Goal: Task Accomplishment & Management: Use online tool/utility

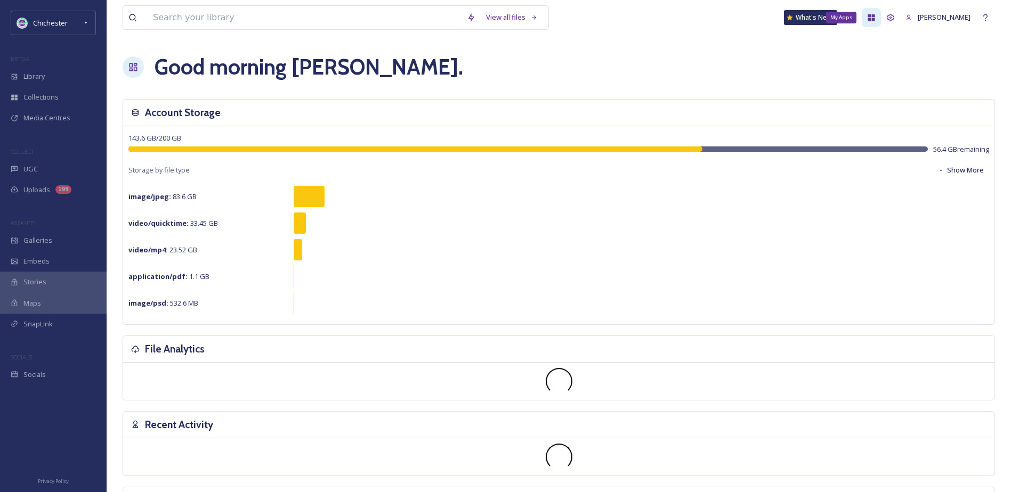
click at [875, 20] on icon at bounding box center [871, 17] width 9 height 9
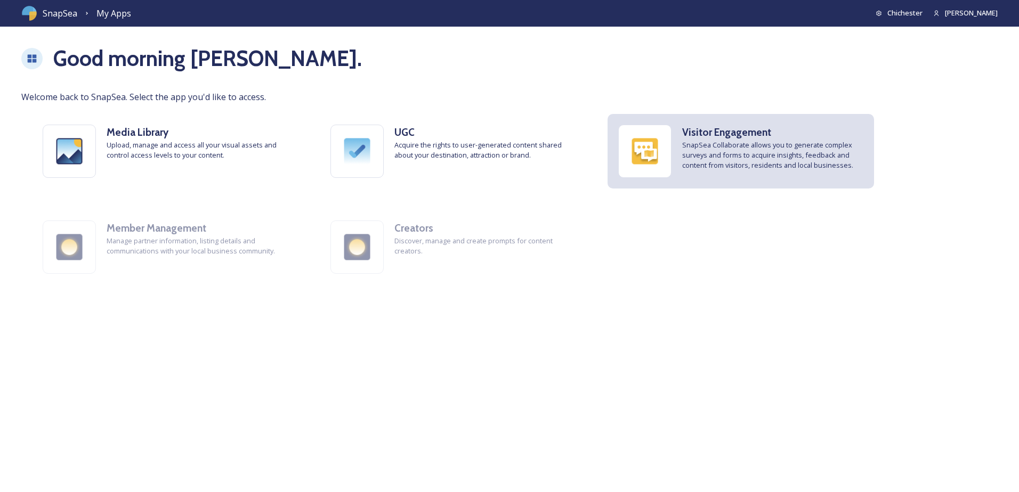
click at [718, 157] on span "SnapSea Collaborate allows you to generate complex surveys and forms to acquire…" at bounding box center [772, 155] width 181 height 31
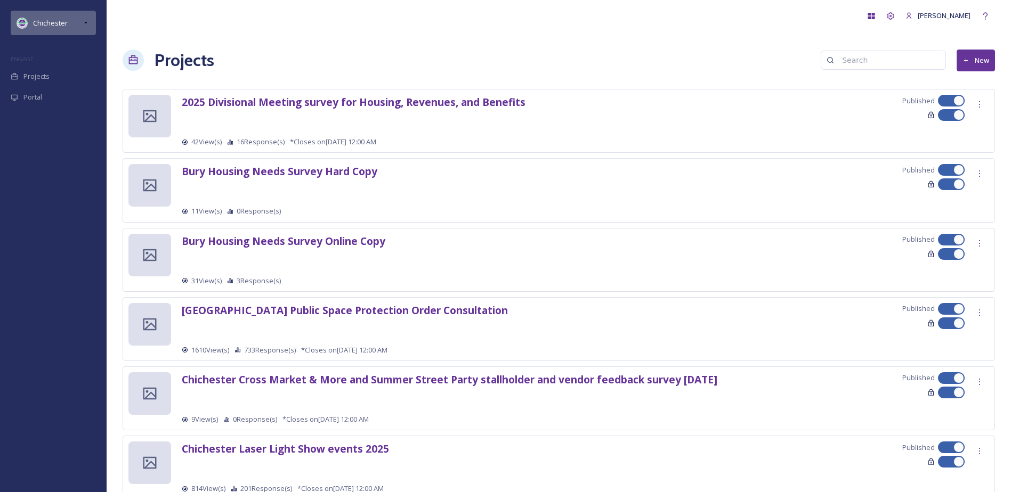
click at [85, 22] on icon at bounding box center [85, 23] width 3 height 2
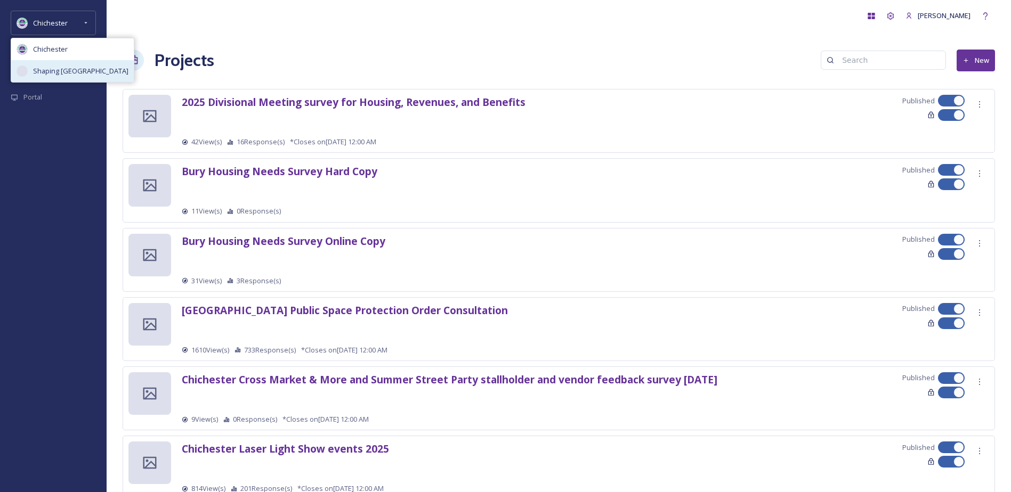
click at [86, 77] on div "Shaping [GEOGRAPHIC_DATA]" at bounding box center [72, 71] width 123 height 22
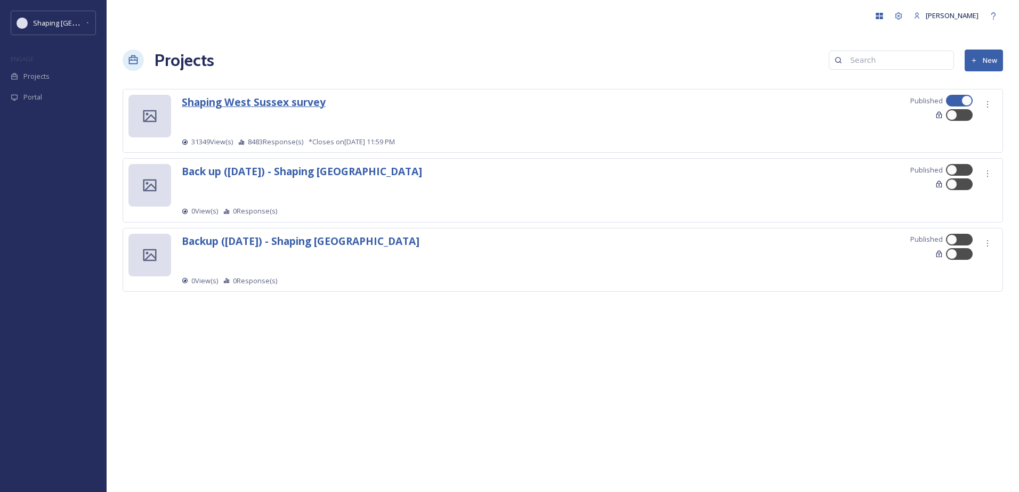
click at [286, 104] on strong "Shaping West Sussex survey" at bounding box center [254, 102] width 144 height 14
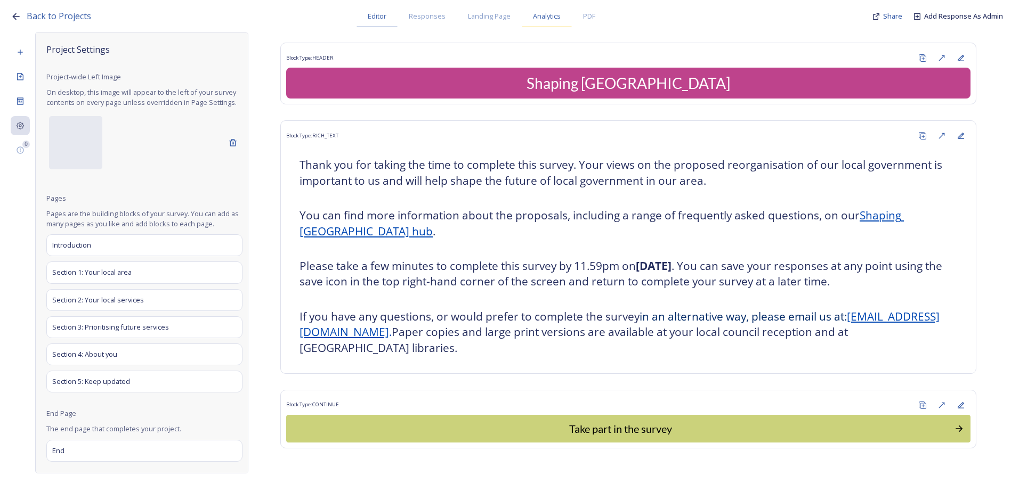
click at [556, 15] on span "Analytics" at bounding box center [547, 16] width 28 height 10
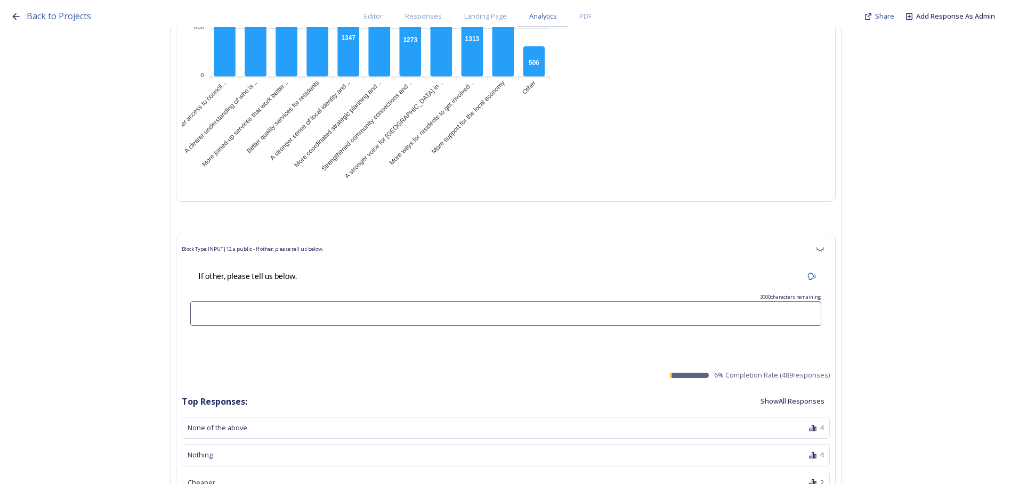
scroll to position [15771, 0]
